Goal: Find specific page/section: Find specific page/section

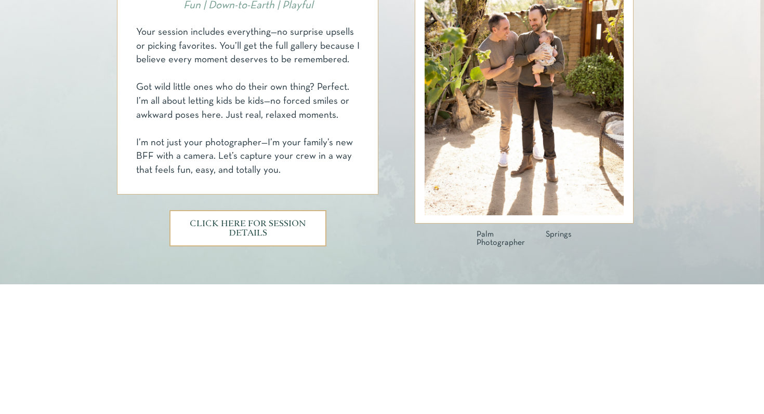
scroll to position [639, 0]
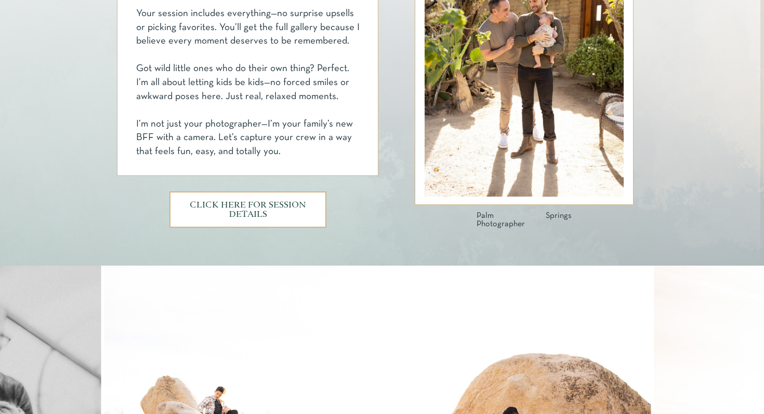
click at [252, 201] on h3 "CLICK HERE FOR SESSION DETAILS" at bounding box center [247, 210] width 117 height 18
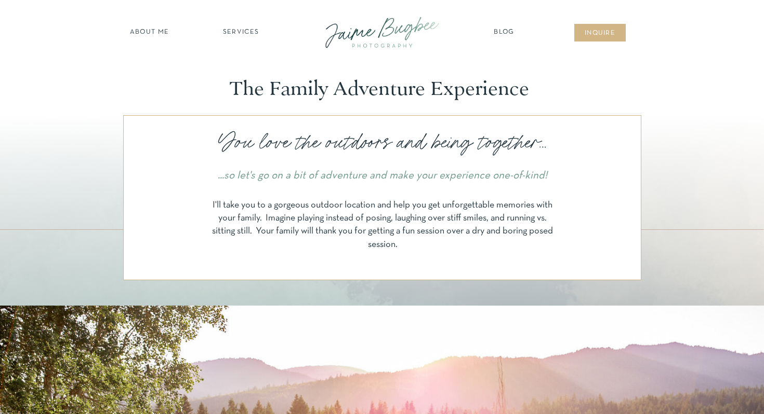
click at [236, 33] on nav "SERVICES" at bounding box center [240, 33] width 59 height 10
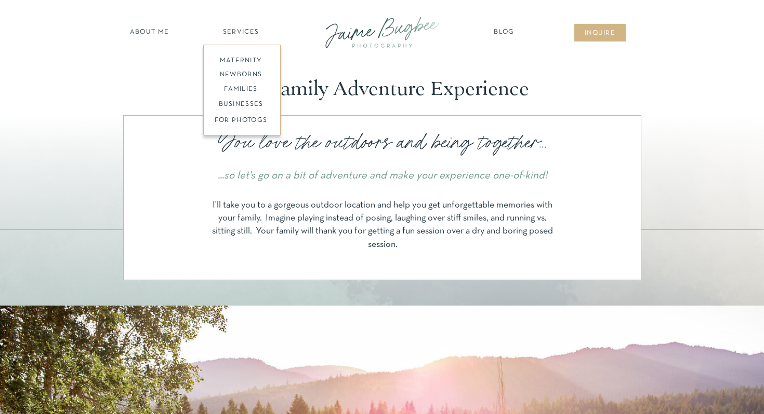
click at [245, 87] on nav "families" at bounding box center [240, 90] width 79 height 10
click at [250, 87] on nav "families" at bounding box center [240, 90] width 79 height 10
click at [235, 89] on nav "families" at bounding box center [240, 90] width 79 height 10
click at [596, 31] on nav "inqUIre" at bounding box center [600, 34] width 42 height 10
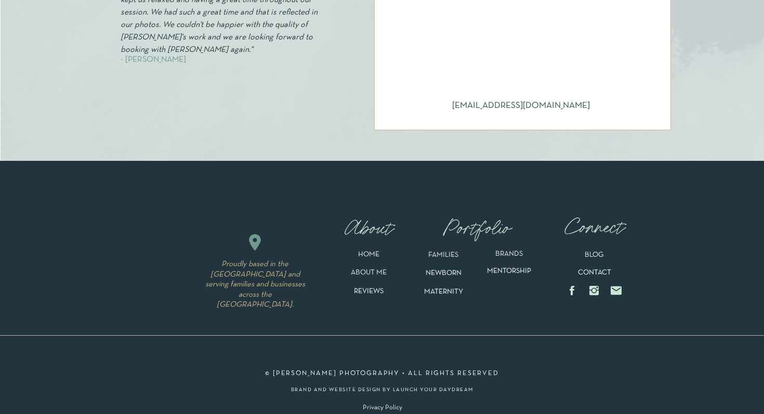
scroll to position [657, 0]
